Goal: Information Seeking & Learning: Learn about a topic

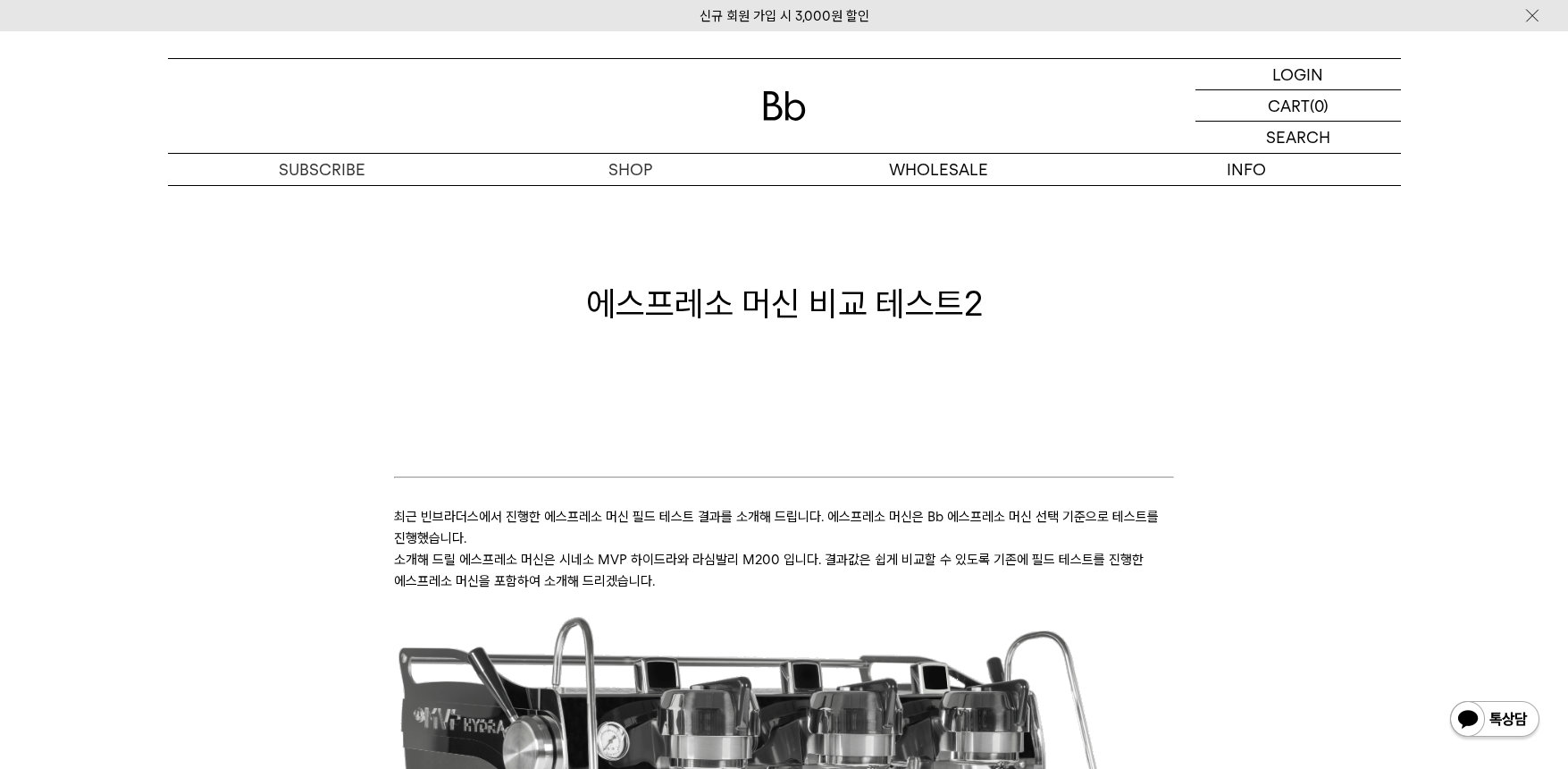
scroll to position [89, 0]
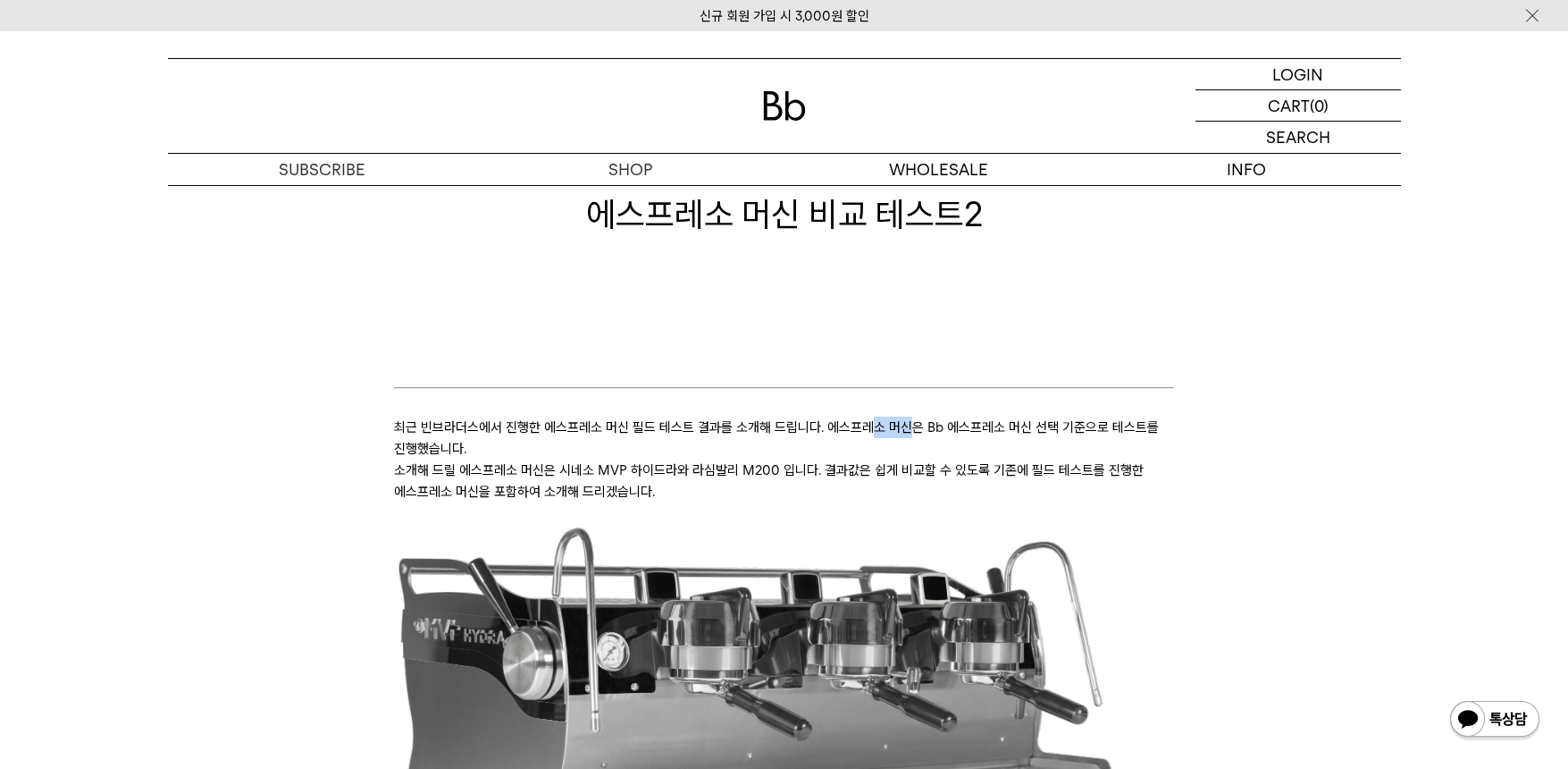
drag, startPoint x: 872, startPoint y: 429, endPoint x: 907, endPoint y: 435, distance: 35.5
click at [907, 435] on p "최근 빈브라더스에서 진행한 에스프레소 머신 필드 테스트 결과를 소개해 드립니다. 에스프레소 머신은 Bb 에스프레소 머신 선택 기준으로 테스트를…" at bounding box center [784, 438] width 781 height 43
click at [858, 450] on p "최근 빈브라더스에서 진행한 에스프레소 머신 필드 테스트 결과를 소개해 드립니다. 에스프레소 머신은 Bb 에스프레소 머신 선택 기준으로 테스트를…" at bounding box center [784, 438] width 781 height 43
drag, startPoint x: 845, startPoint y: 428, endPoint x: 1014, endPoint y: 437, distance: 169.2
click at [1014, 437] on p "최근 빈브라더스에서 진행한 에스프레소 머신 필드 테스트 결과를 소개해 드립니다. 에스프레소 머신은 Bb 에스프레소 머신 선택 기준으로 테스트를…" at bounding box center [784, 438] width 781 height 43
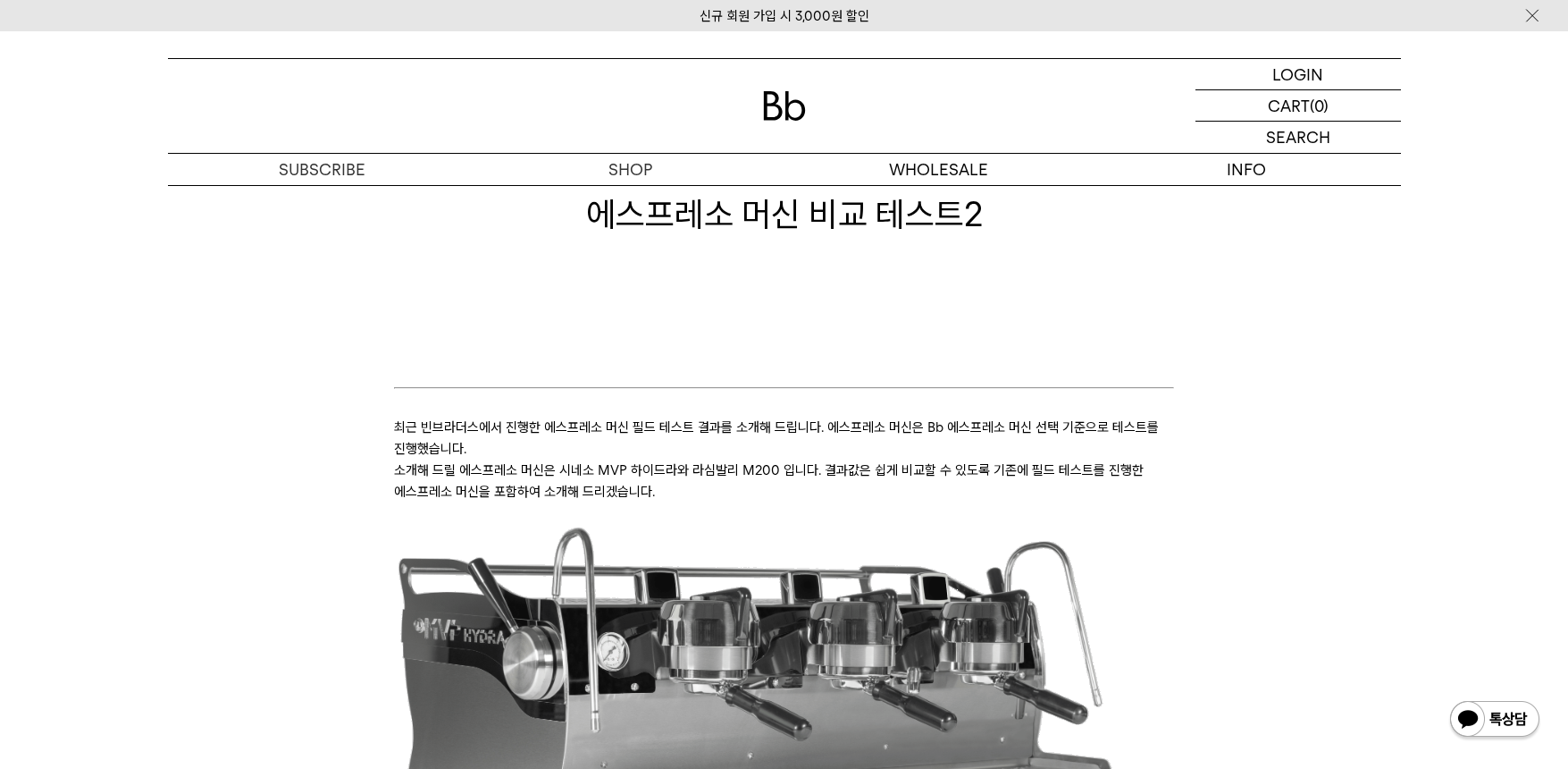
click at [1009, 447] on p "최근 빈브라더스에서 진행한 에스프레소 머신 필드 테스트 결과를 소개해 드립니다. 에스프레소 머신은 Bb 에스프레소 머신 선택 기준으로 테스트를…" at bounding box center [784, 438] width 781 height 43
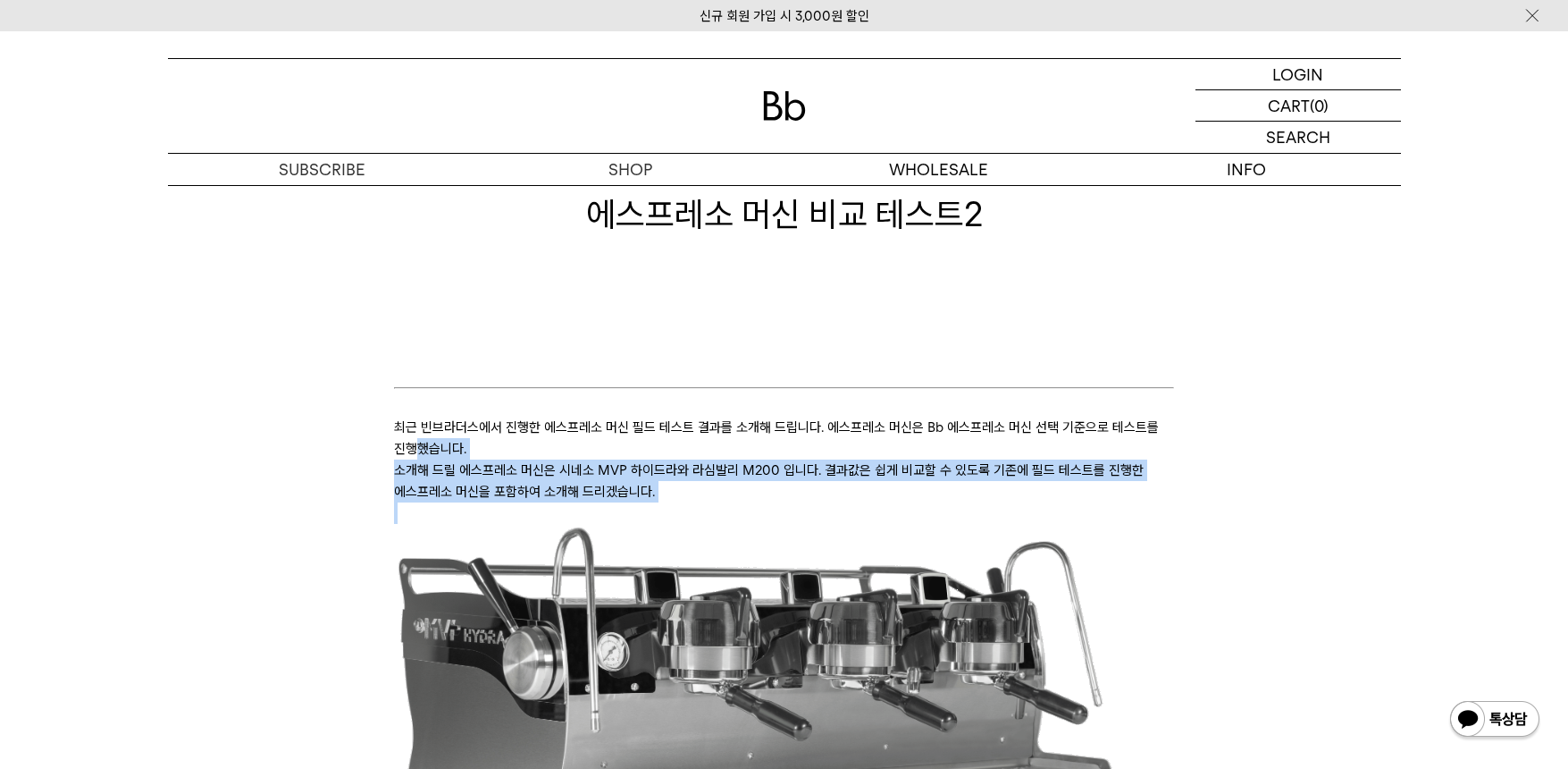
drag, startPoint x: 421, startPoint y: 458, endPoint x: 1267, endPoint y: 522, distance: 848.4
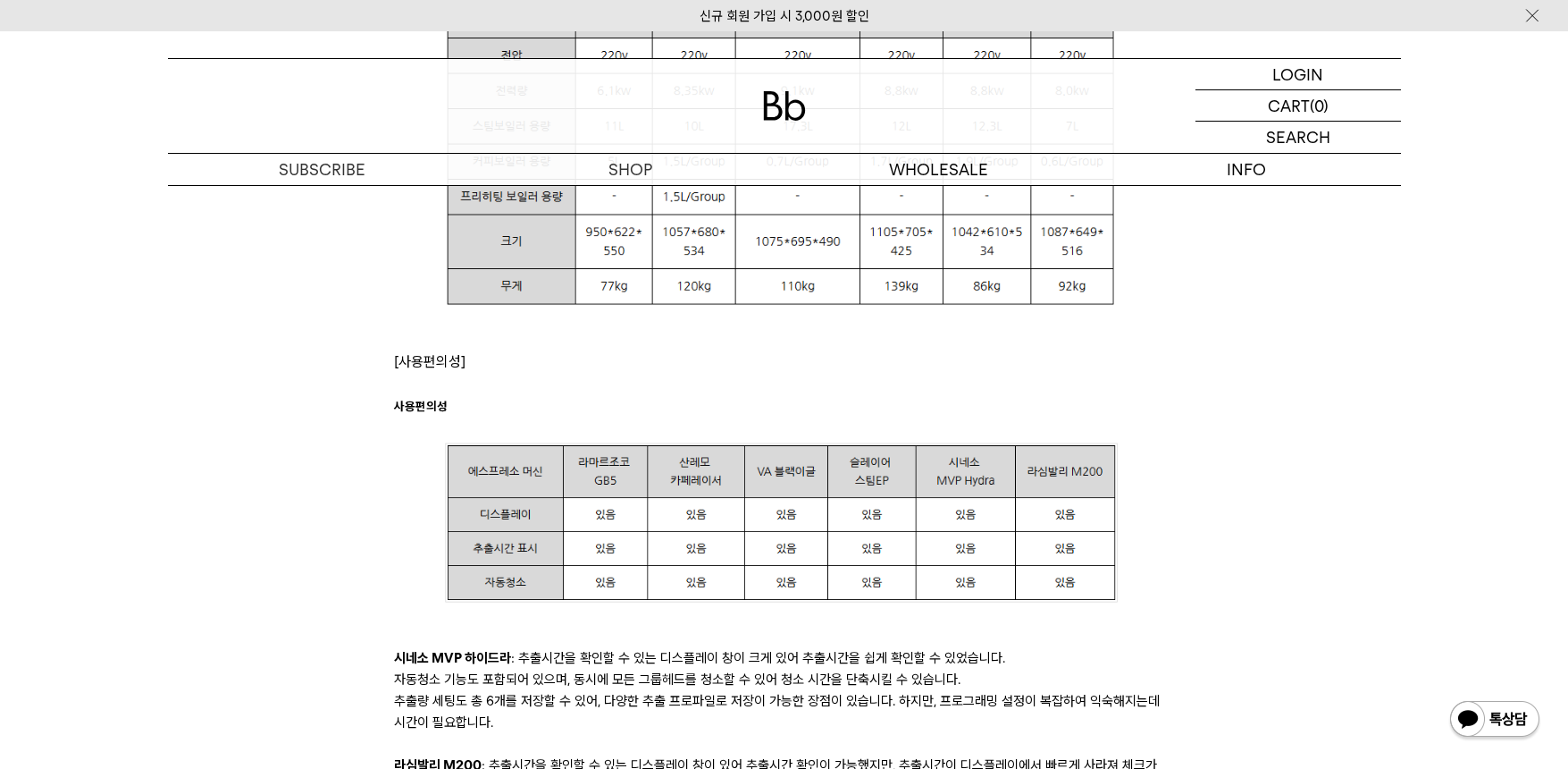
scroll to position [2324, 0]
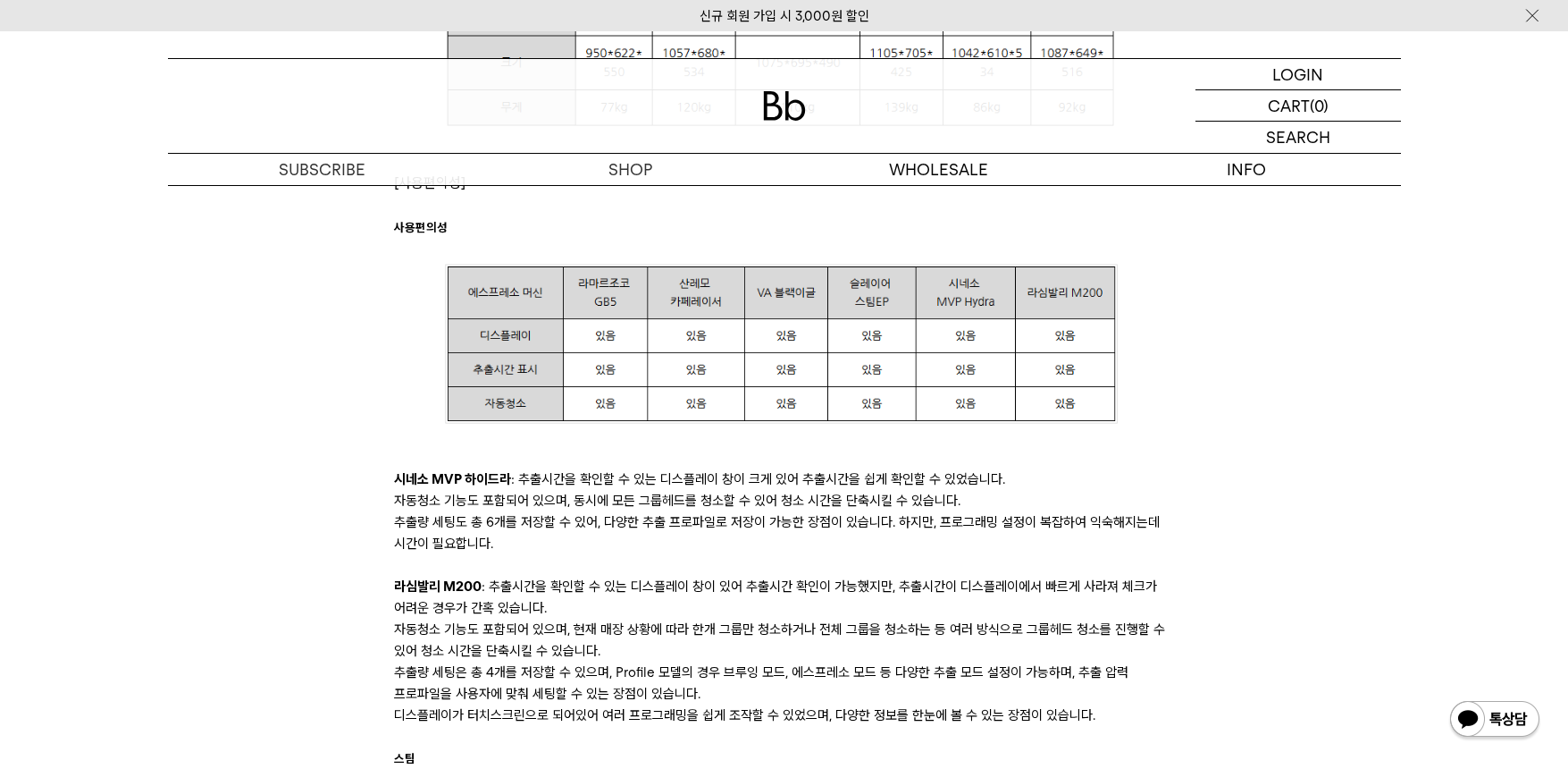
click at [972, 636] on p "자동청소 기능도 포함되어 있으며, 현재 매장 상황에 따라 한개 그룹만 청소하거나 전체 그룹을 청소하는 등 여러 방식으로 그룹헤드 청소를 진행할…" at bounding box center [784, 640] width 781 height 43
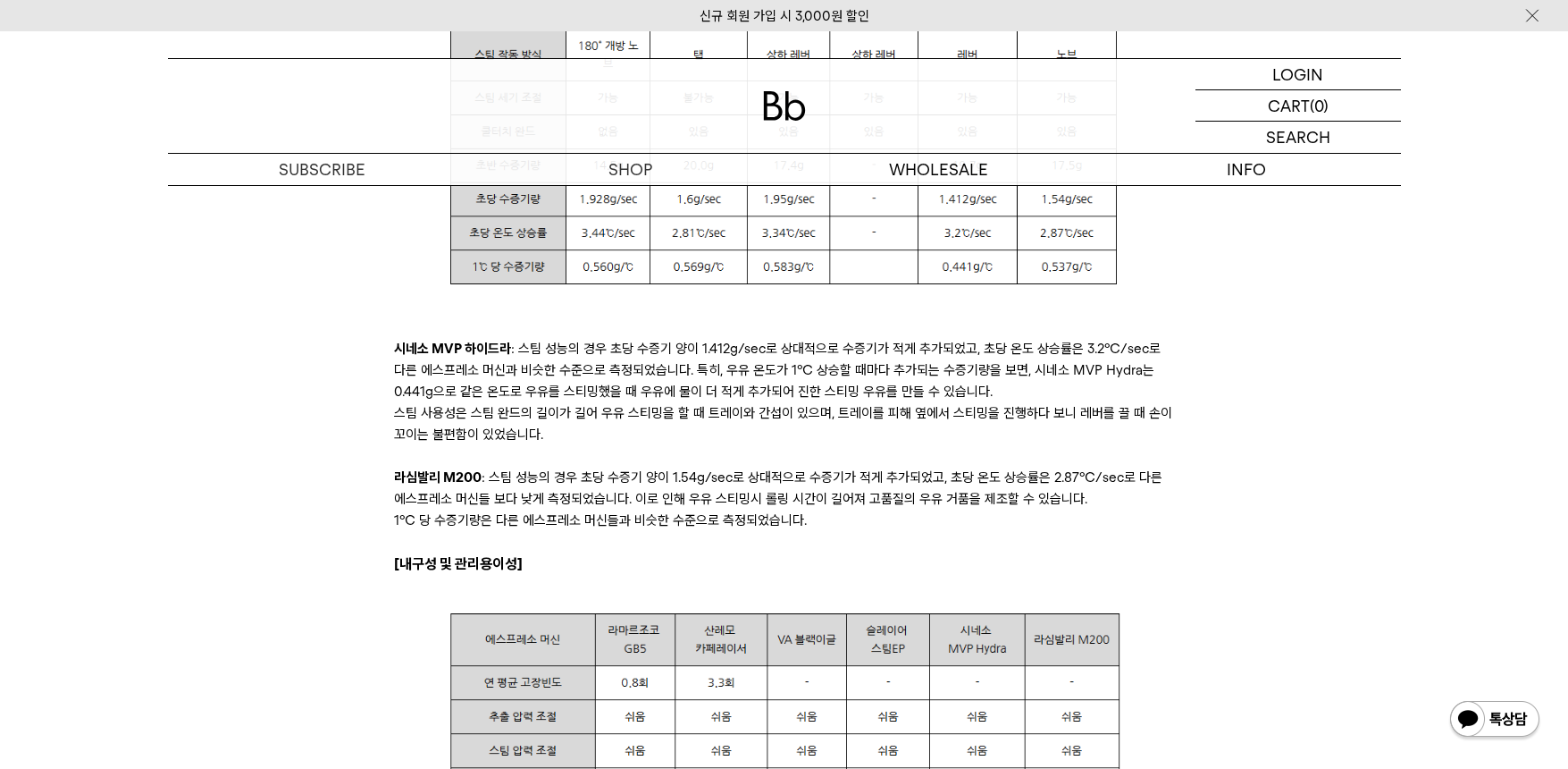
scroll to position [3218, 0]
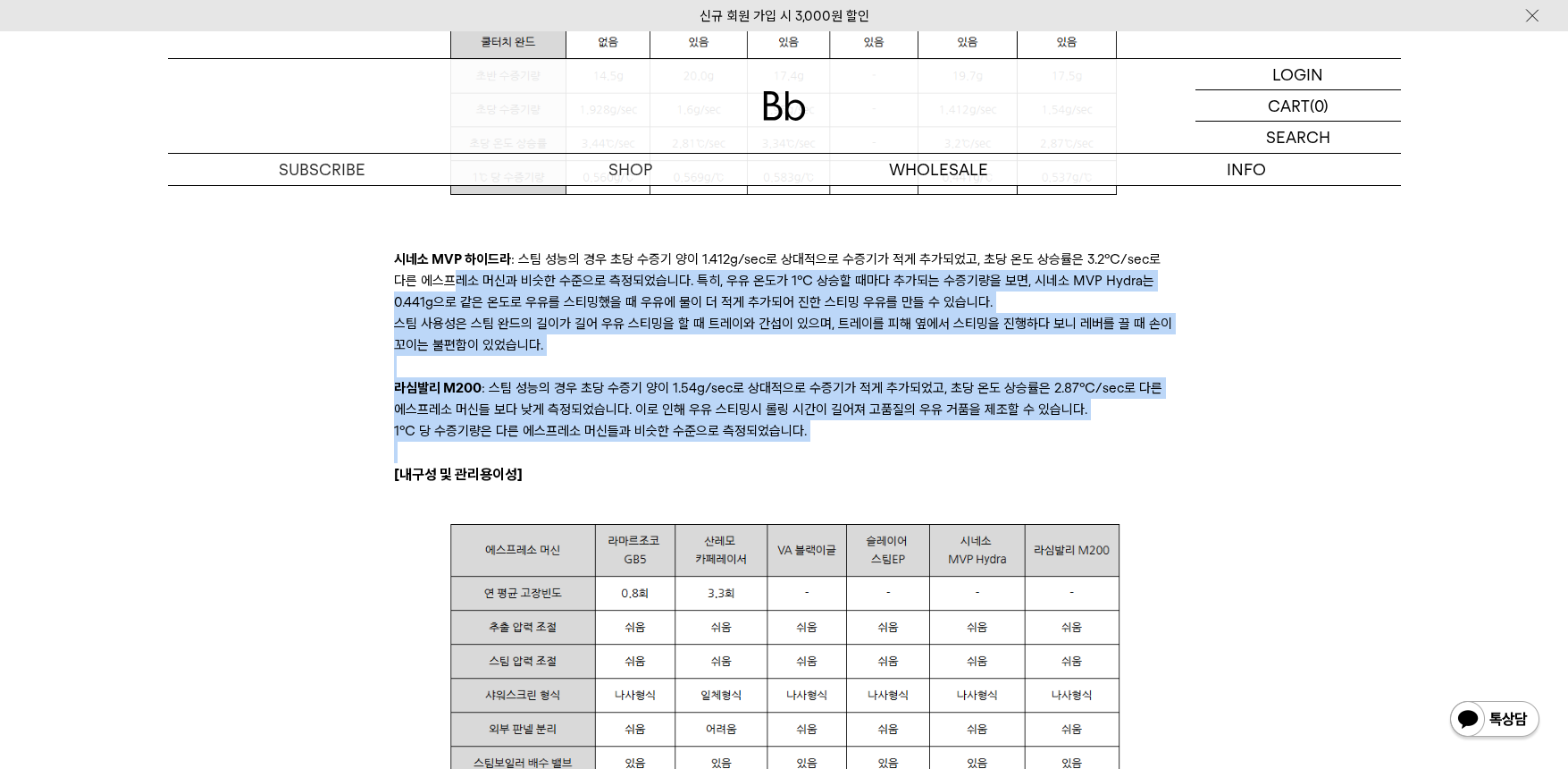
drag, startPoint x: 482, startPoint y: 289, endPoint x: 1022, endPoint y: 463, distance: 567.3
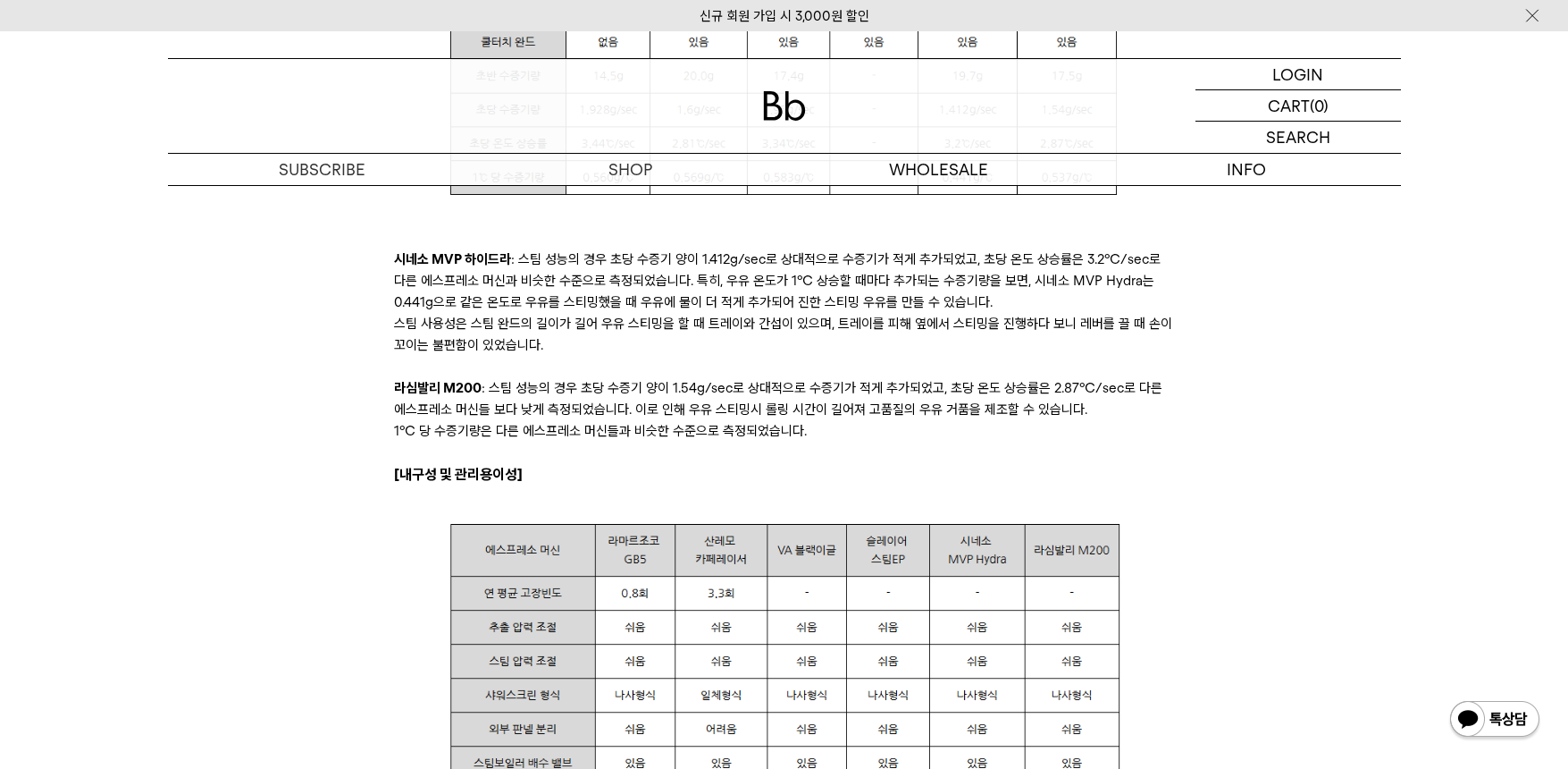
click at [1141, 473] on p "[내구성 및 관리용이성]" at bounding box center [784, 474] width 781 height 24
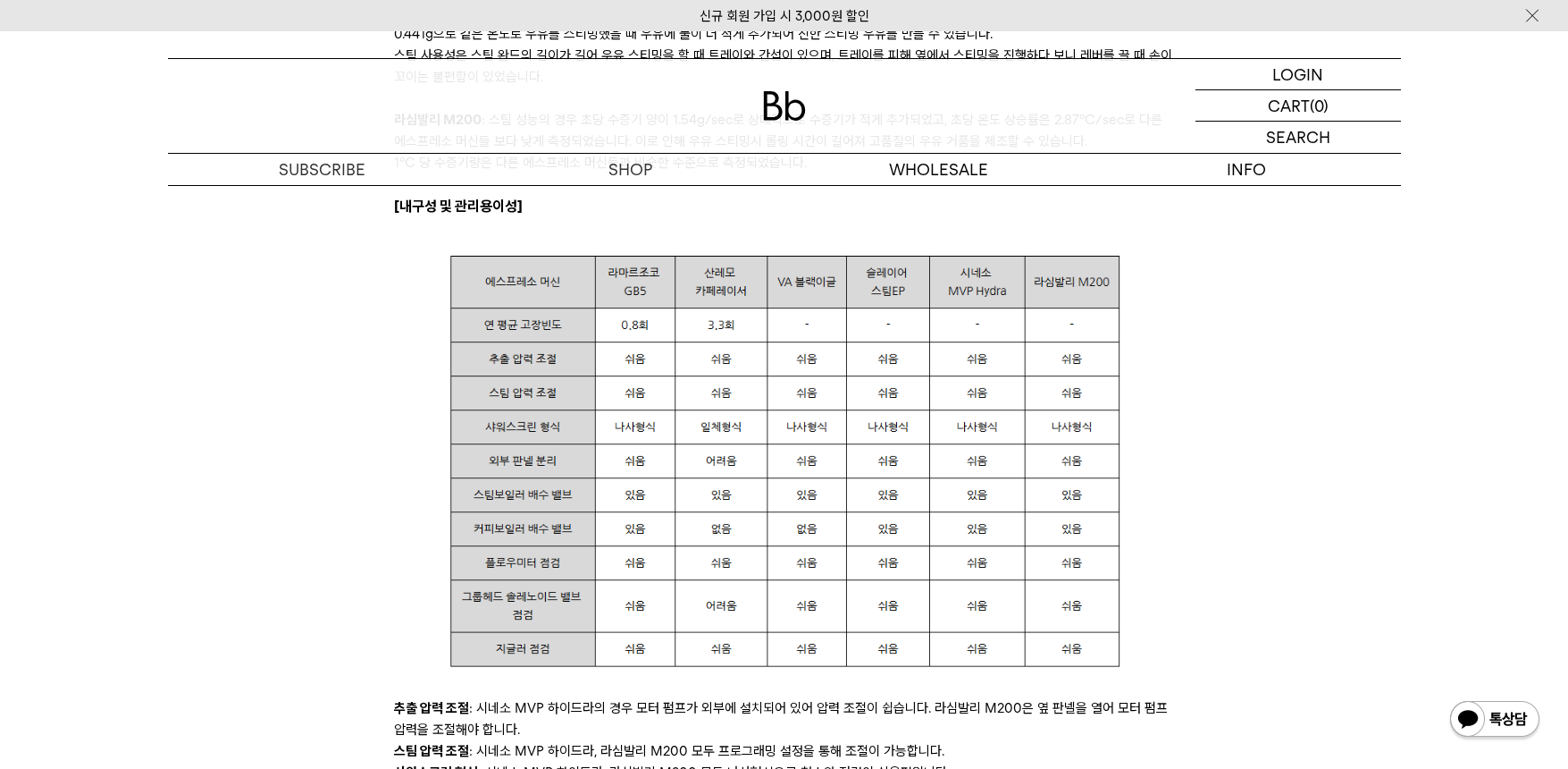
scroll to position [3576, 0]
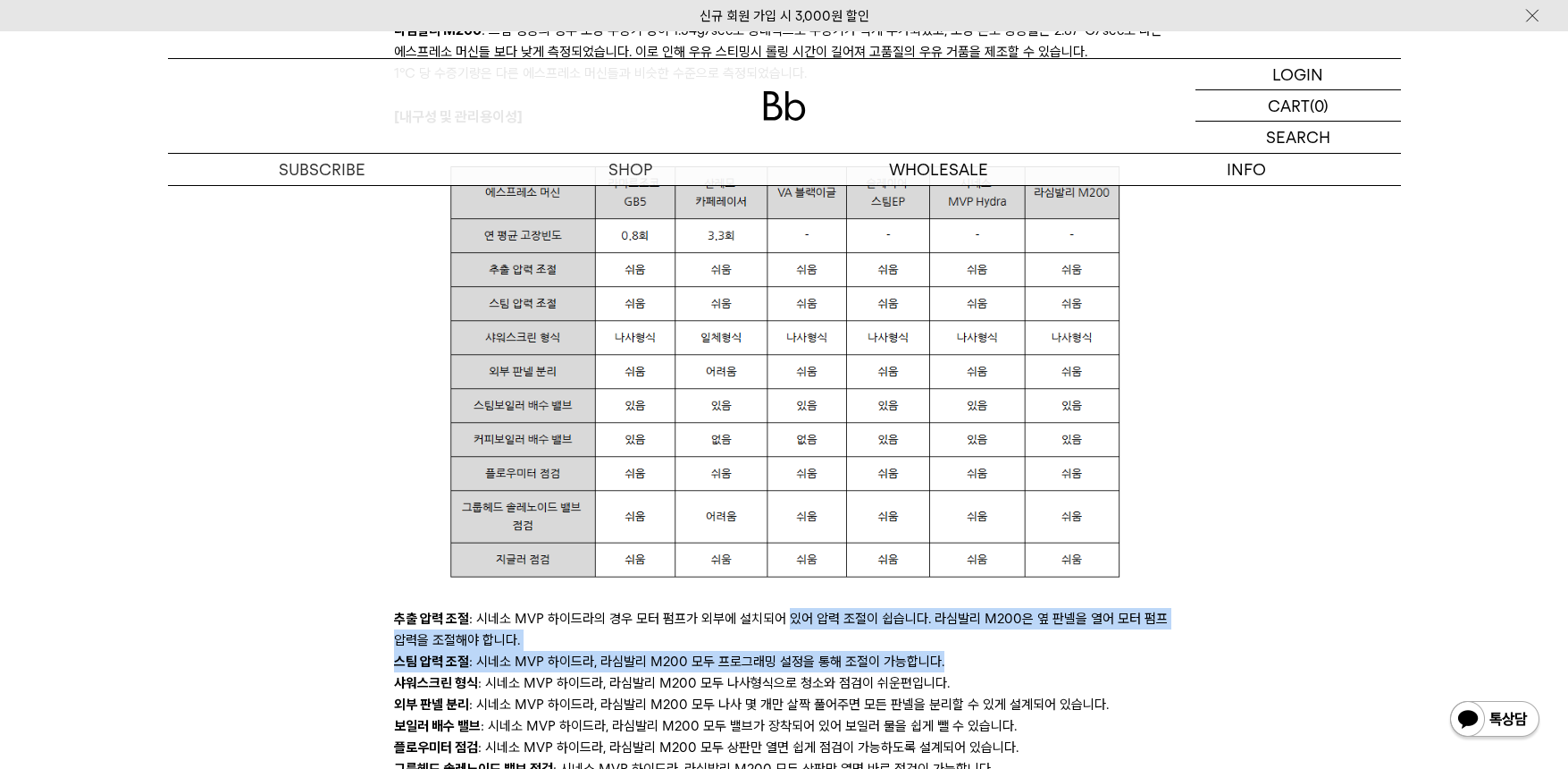
drag, startPoint x: 788, startPoint y: 619, endPoint x: 1189, endPoint y: 664, distance: 403.5
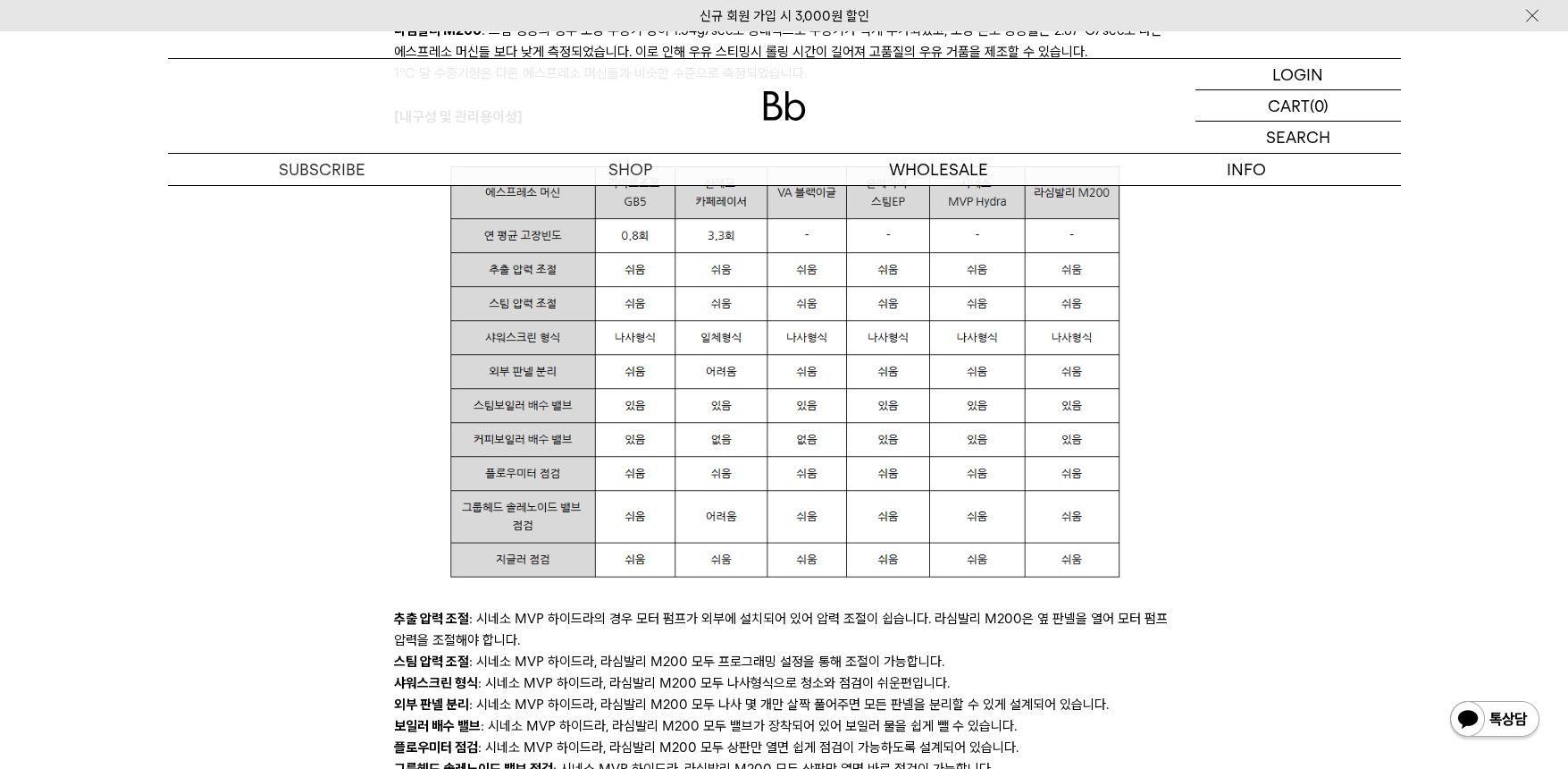
drag, startPoint x: 532, startPoint y: 669, endPoint x: 702, endPoint y: 662, distance: 170.1
click at [702, 662] on li "스팀 압력 조절 : 시네소 MVP 하이드라, 라심발리 M200 모두 프로그래밍 설정을 통해 조절이 가능합니다." at bounding box center [784, 662] width 781 height 22
click at [810, 662] on li "스팀 압력 조절 : 시네소 MVP 하이드라, 라심발리 M200 모두 프로그래밍 설정을 통해 조절이 가능합니다." at bounding box center [784, 662] width 781 height 22
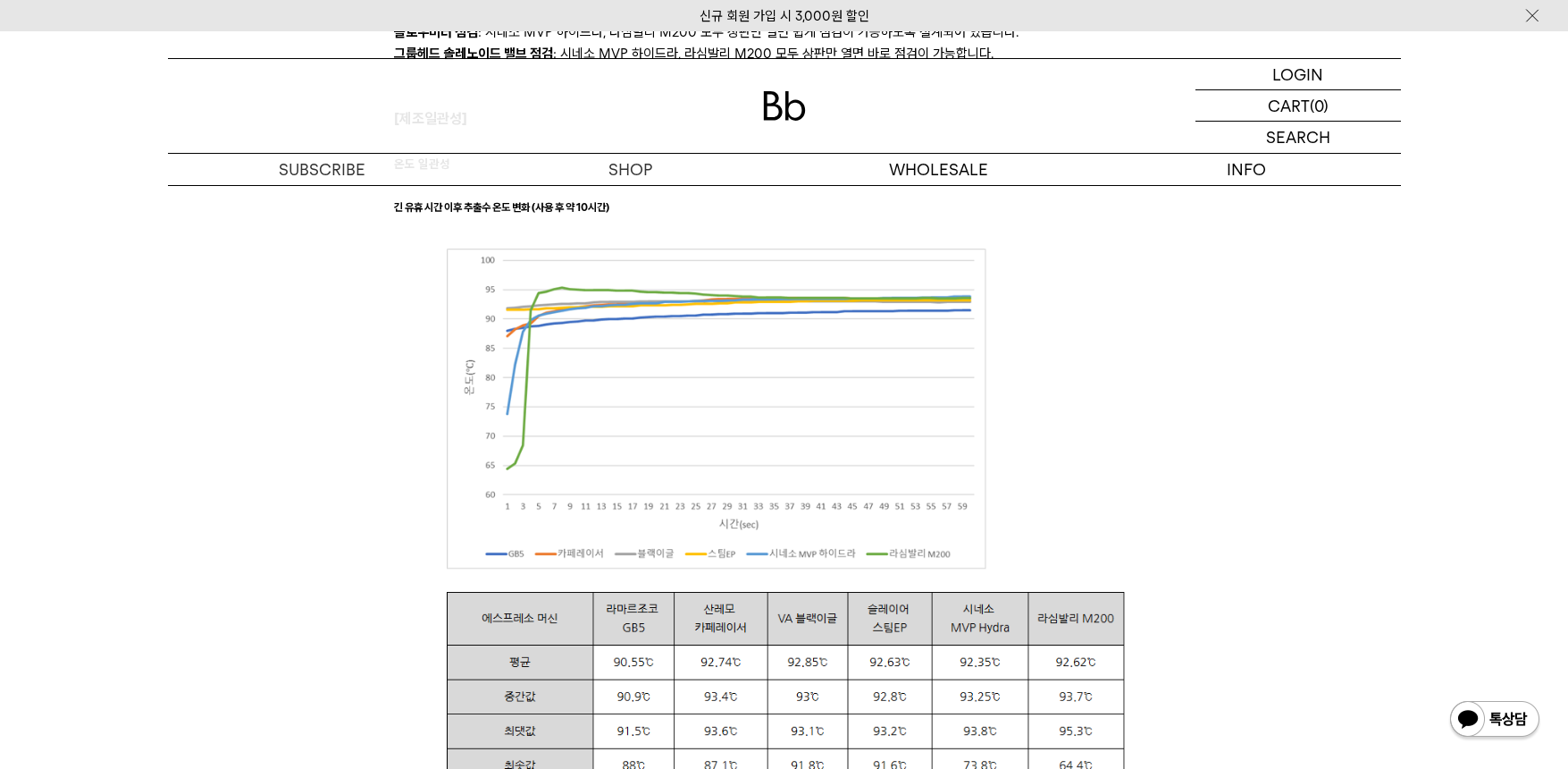
scroll to position [4112, 0]
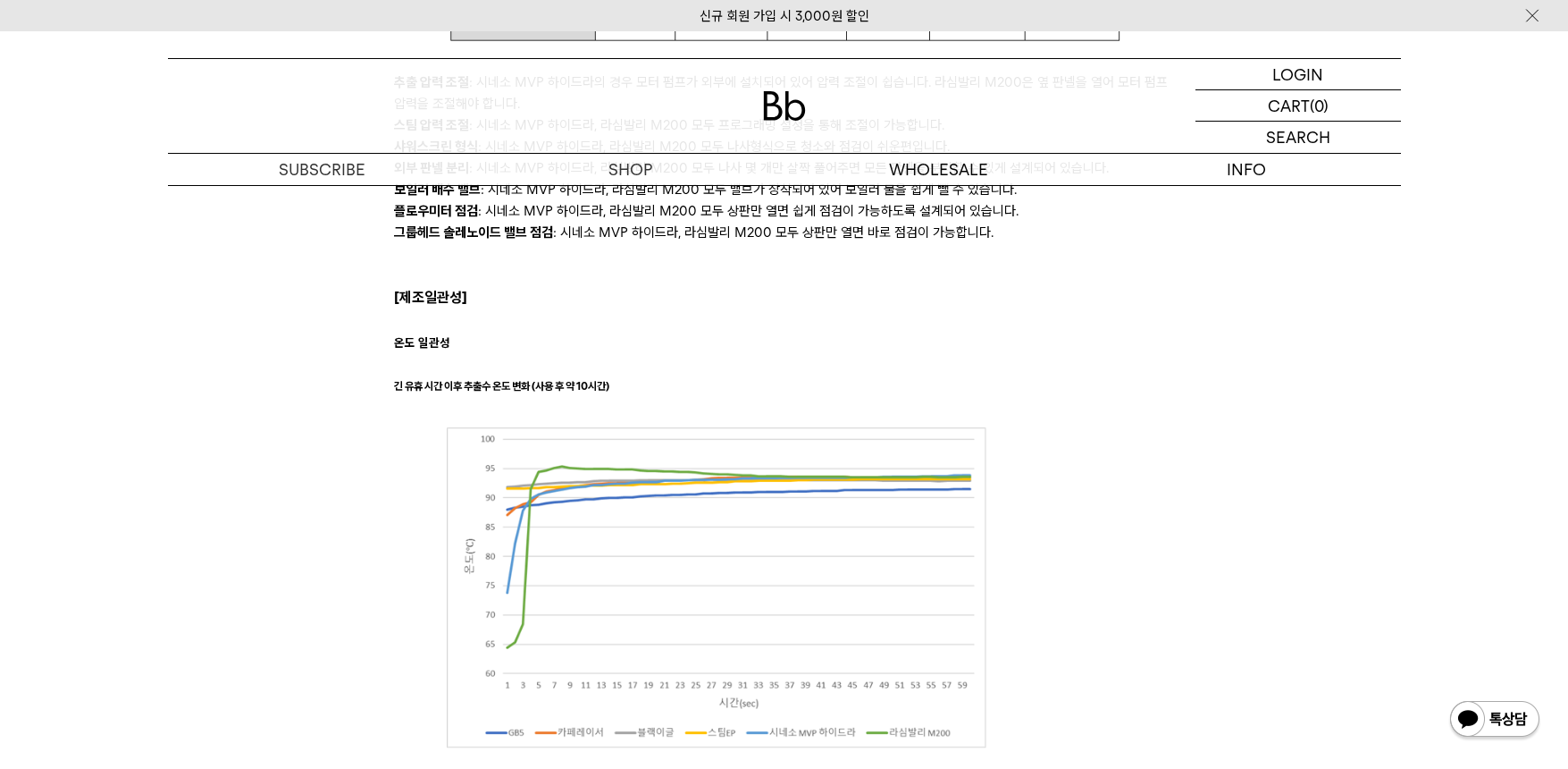
click at [1248, 416] on div "최근 빈브라더스에서 진행한 에스프레소 머신 필드 테스트 결과를 소개해 드립니다. 에스프레소 머신은 Bb 에스프레소 머신 선택 기준으로 테스트를…" at bounding box center [784, 435] width 1198 height 8156
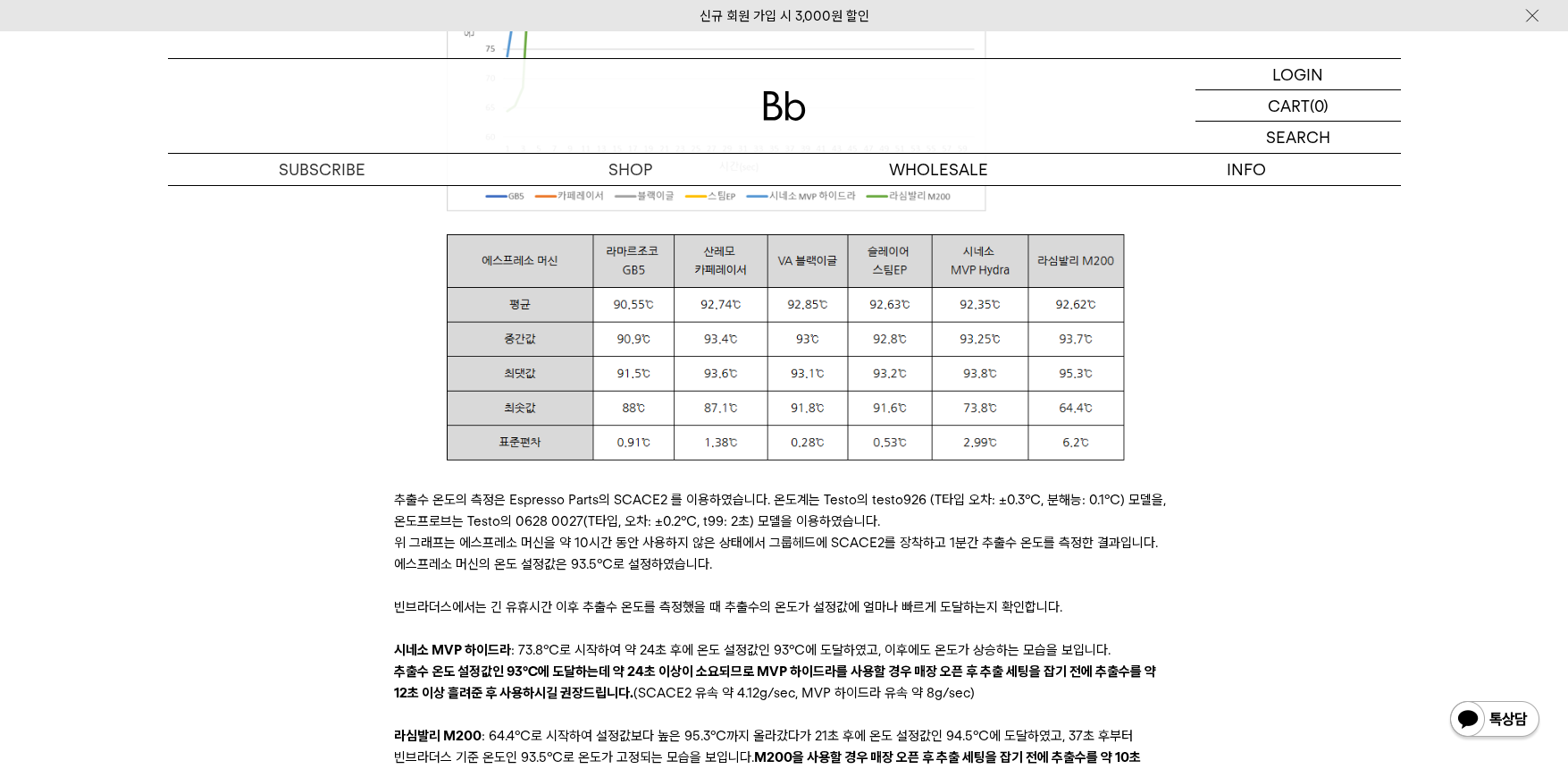
scroll to position [4559, 0]
